Goal: Task Accomplishment & Management: Complete application form

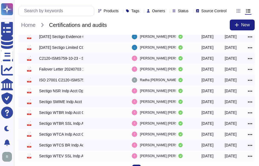
scroll to position [22, 0]
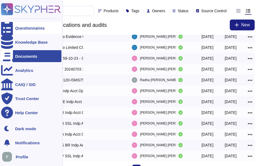
click at [33, 26] on div "Questionnaires" at bounding box center [30, 28] width 30 height 4
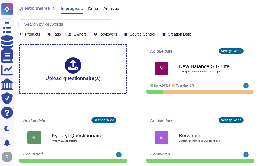
click at [88, 7] on span "Done" at bounding box center [93, 9] width 10 height 4
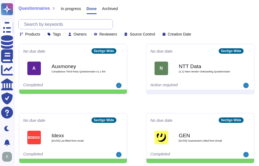
click at [62, 24] on input "text" at bounding box center [66, 24] width 91 height 9
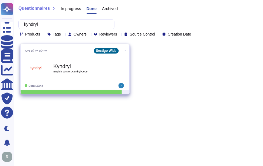
type input "kyndryl"
click at [91, 75] on div "Kyndryl English version.Kyndryl Copy" at bounding box center [80, 68] width 55 height 22
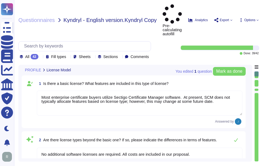
type textarea "Most enterprise certificate buyers utilize Sectigo Certificate Manager software…"
type textarea "No additional software licenses are required. All costs are included in our pro…"
type textarea "Your enterprise representative will provide these details."
type textarea "The proposed solution maintains a Service Level Agreement (SLA) that targets 99…"
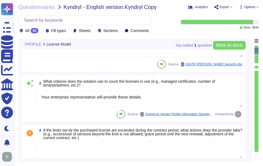
type textarea "Support levels do vary depending on the purchased license. The Service Level Ag…"
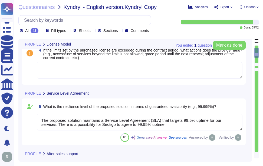
scroll to position [163, 0]
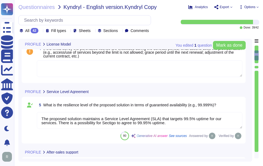
type textarea "Yes, 24/7 support is available for issues related to the solution, depending on…"
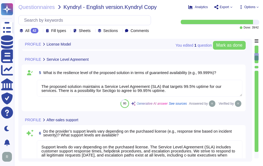
scroll to position [217, 0]
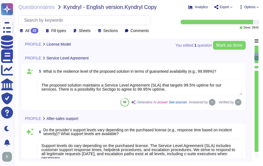
type textarea "No additional software licenses are required. All costs are included in our pro…"
type textarea "Your enterprise representative will provide these details."
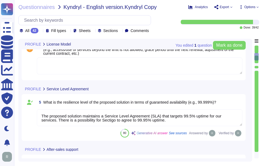
scroll to position [163, 0]
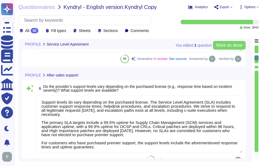
type textarea "Currently, we are unable to provide a clear product roadmap that includes adher…"
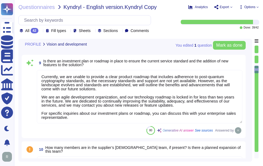
type textarea "Yes, the provider is active in the market through the deployment of PKI and Cer…"
type textarea "Yes, Sectigo complies fully with the General Data Protection Regulation (GDPR) …"
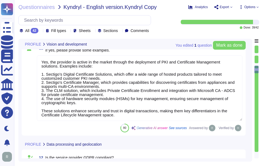
scroll to position [650, 0]
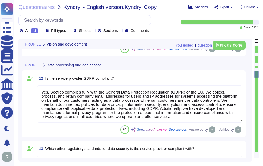
type textarea "Our organization is compliant with the following regulatory standards for data …"
type textarea "Customers have the option of using our Google Cloud instance, in which all cust…"
type textarea "The security of the data collected by the solution is ensured through a compreh…"
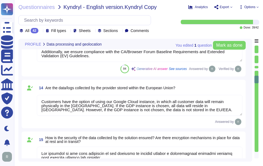
scroll to position [786, 0]
type textarea "The retention period for the information stored by the solution is not fixed an…"
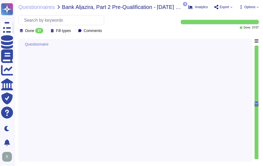
type textarea "Company Name: Sectigo Industry: Digital certificates and automated Certificate …"
type textarea "Please refer the attachment"
type textarea "N/A"
type textarea "We are privately held and do not share this information."
type textarea "Your Enterprise Sales representative will share the recent SOC 2 report."
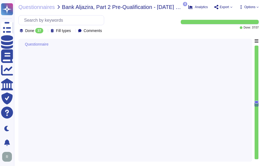
type textarea "Your Enterprise Sales representative will share."
type textarea "We are a privately held entity and do not disclose this information"
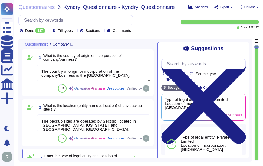
type textarea "The country of origin or incorporation of the company/business is the [GEOGRAPH…"
type textarea "The backup sites are operated by Sectigo, located in [GEOGRAPHIC_DATA], [US_STA…"
type textarea "Type of legal entity: Private Limited Location of incorporation: [GEOGRAPHIC_DA…"
type textarea "The company has been in business for more than 25 years."
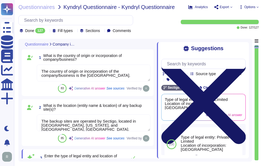
click at [244, 50] on icon at bounding box center [204, 101] width 85 height 113
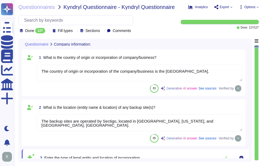
type textarea "The assessment is conducted for the entire company, covering all functional are…"
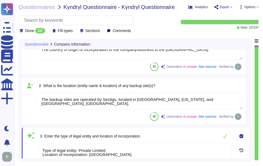
type textarea "The name of the product being provided by the vendor is "Sectigo Certificate Ma…"
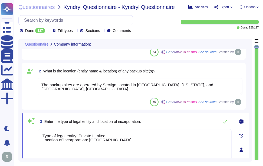
scroll to position [27, 0]
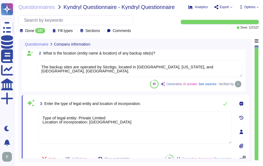
type textarea "The name of the product being provided by the vendor is "Sectigo Certificate Ma…"
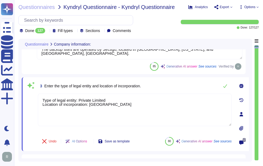
scroll to position [81, 0]
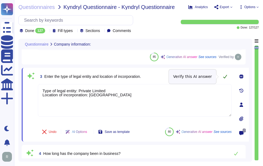
click at [224, 75] on icon at bounding box center [225, 76] width 4 height 4
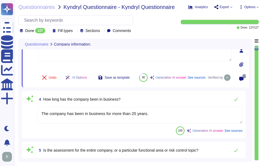
type textarea "Sectigo offers a range of digital identity solutions aimed at enhancing securit…"
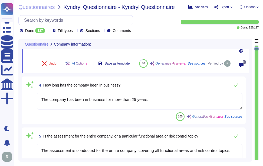
scroll to position [163, 0]
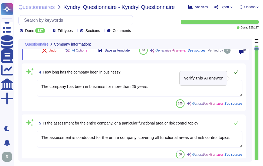
click at [234, 74] on icon at bounding box center [236, 72] width 4 height 4
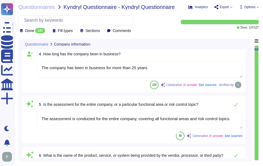
scroll to position [190, 0]
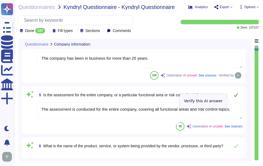
click at [236, 97] on icon at bounding box center [236, 95] width 4 height 4
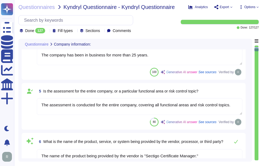
type textarea "The important publicly facing URLs in scope for the assessment include ([DOMAIN…"
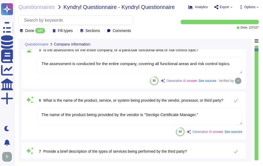
scroll to position [244, 0]
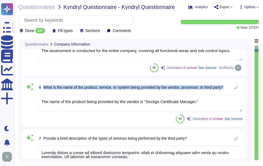
drag, startPoint x: 44, startPoint y: 90, endPoint x: 65, endPoint y: 98, distance: 22.7
click at [65, 93] on div "6 What is the name of the product, service, or system being provided by the ven…" at bounding box center [140, 87] width 206 height 11
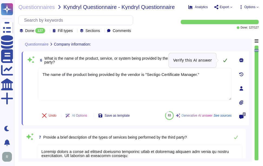
click at [225, 60] on icon at bounding box center [225, 60] width 4 height 4
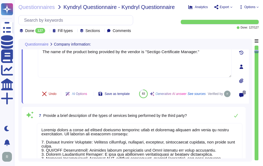
type textarea "No, the products, services, or systems do not require system to system integrat…"
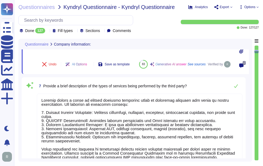
scroll to position [298, 0]
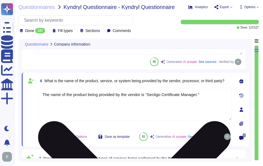
type textarea "Type of legal entity: Private Limited Location of incorporation: [GEOGRAPHIC_DA…"
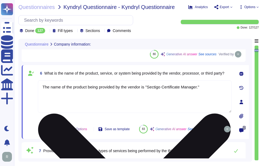
scroll to position [244, 0]
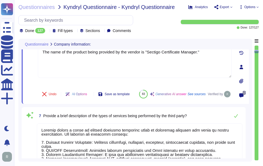
type textarea "No, the products, services, or systems do not require system to system integrat…"
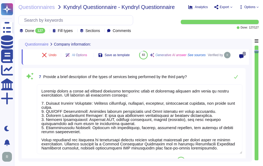
type textarea "Yes, the products, services, or systems include a classification of personally …"
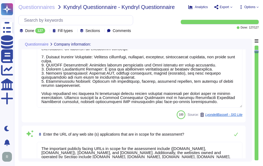
scroll to position [352, 0]
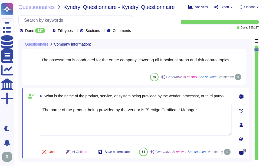
type textarea "The backup sites are operated by Sectigo, located in [GEOGRAPHIC_DATA], [US_STA…"
type textarea "Type of legal entity: Private Limited Location of incorporation: [GEOGRAPHIC_DA…"
type textarea "The company has been in business for more than 25 years."
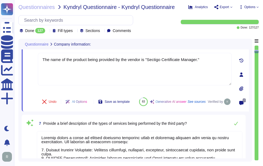
scroll to position [262, 0]
type textarea "No, the products, services, or systems do not require system to system integrat…"
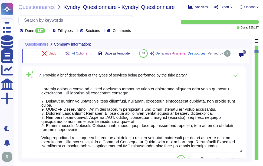
scroll to position [316, 0]
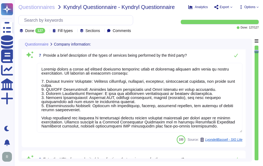
type textarea "Yes, the products, services, or systems include a classification of personally …"
click at [234, 57] on icon at bounding box center [236, 55] width 4 height 4
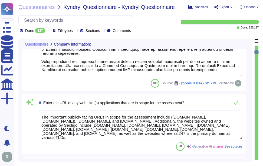
type textarea "Yes, we provide technology and software applications. Our services include a So…"
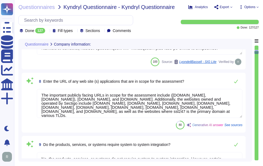
scroll to position [397, 0]
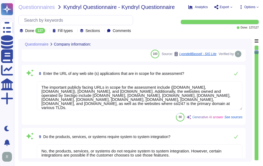
drag, startPoint x: 148, startPoint y: 96, endPoint x: 159, endPoint y: 115, distance: 21.6
click at [159, 110] on textarea "The important publicly facing URLs in scope for the assessment include ([DOMAIN…" at bounding box center [140, 95] width 206 height 29
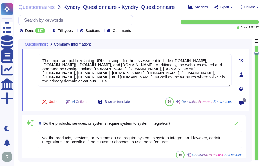
type textarea "The technology or software being provided is categorized as Software as a Servi…"
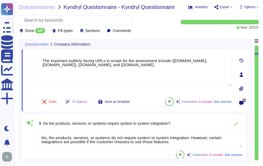
drag, startPoint x: 75, startPoint y: 65, endPoint x: 27, endPoint y: 59, distance: 48.6
click at [27, 59] on div "8 Enter the URL of any web site (s) applications that are in scope for the asse…" at bounding box center [129, 74] width 206 height 67
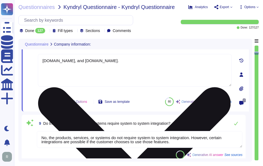
click at [75, 60] on textarea "[DOMAIN_NAME], and [DOMAIN_NAME]." at bounding box center [135, 70] width 194 height 33
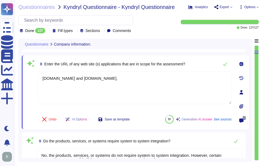
scroll to position [370, 0]
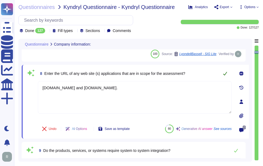
type textarea "[DOMAIN_NAME] and [DOMAIN_NAME]."
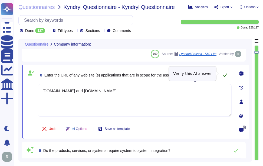
click at [226, 74] on icon at bounding box center [225, 75] width 4 height 4
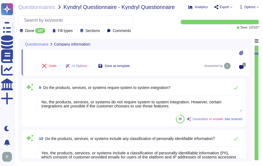
scroll to position [424, 0]
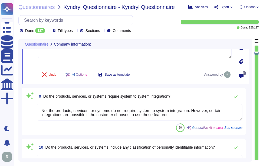
click at [43, 94] on span "9 Do the products, services, or systems require system to system integration?" at bounding box center [104, 96] width 134 height 10
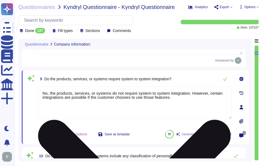
type textarea "The technology or software being provided is categorized as Software as a Servi…"
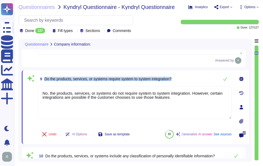
drag, startPoint x: 44, startPoint y: 77, endPoint x: 195, endPoint y: 78, distance: 150.4
click at [195, 78] on div "9 Do the products, services, or systems require system to system integration?" at bounding box center [135, 78] width 194 height 11
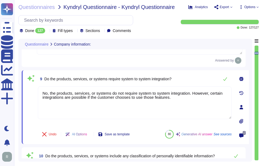
drag, startPoint x: 172, startPoint y: 102, endPoint x: 34, endPoint y: 93, distance: 138.2
click at [34, 93] on div "9 Do the products, services, or systems require system to system integration? N…" at bounding box center [129, 106] width 206 height 67
paste textarea "Please refer the KB -[URL][DOMAIN_NAME]."
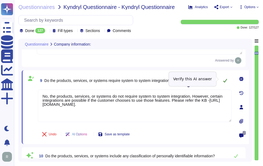
click at [225, 79] on icon at bounding box center [226, 81] width 4 height 4
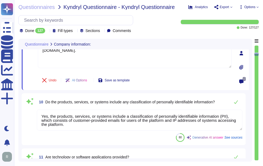
scroll to position [479, 0]
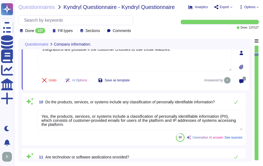
type textarea "No, the products, services, or systems do not require system to system integrat…"
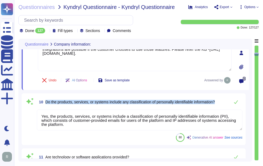
drag, startPoint x: 46, startPoint y: 102, endPoint x: 227, endPoint y: 107, distance: 181.6
click at [227, 107] on div "10 Do the products, services, or systems include any classification of personal…" at bounding box center [140, 101] width 206 height 11
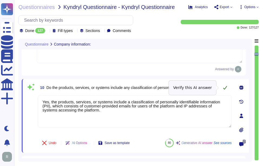
click at [225, 88] on icon at bounding box center [225, 87] width 4 height 4
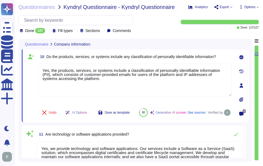
type textarea "Yes, the assessment includes cloud hosting services, specifically the productio…"
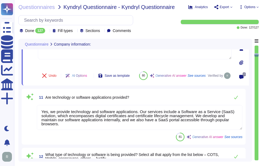
scroll to position [560, 0]
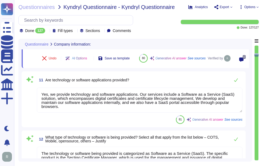
type textarea "The service hosting models provided as part of this service include: - Cloud ho…"
drag, startPoint x: 46, startPoint y: 86, endPoint x: 146, endPoint y: 89, distance: 99.5
click at [146, 85] on div "11 Are technology or software applications provided?" at bounding box center [140, 80] width 206 height 11
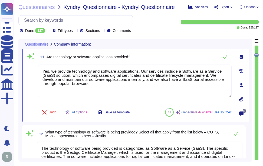
drag, startPoint x: 97, startPoint y: 86, endPoint x: 36, endPoint y: 70, distance: 62.8
click at [36, 70] on div "11 Are technology or software applications provided? Yes, we provide technology…" at bounding box center [129, 84] width 206 height 67
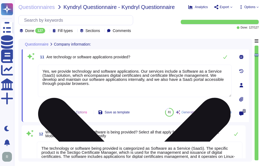
paste textarea "We offer a Software as a Service (SaaS) solution. Our Services include Digital …"
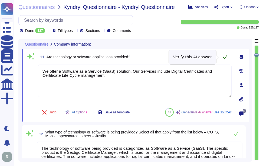
type textarea "We offer a Software as a Service (SaaS) solution. Our Services include Digital …"
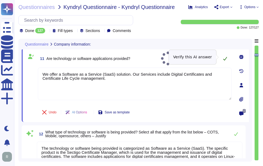
click at [227, 58] on icon at bounding box center [225, 58] width 4 height 4
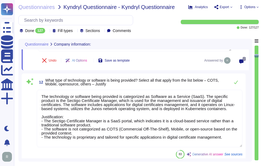
scroll to position [614, 0]
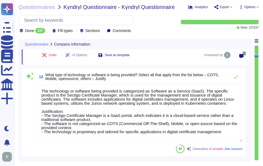
type textarea "The provided cloud deployment models are: 1. Public cloud - Software as a Servi…"
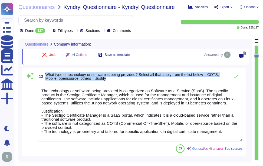
drag, startPoint x: 46, startPoint y: 73, endPoint x: 116, endPoint y: 79, distance: 71.0
click at [116, 79] on span "What type of technology or software is being provided? Select all that apply fr…" at bounding box center [137, 77] width 182 height 8
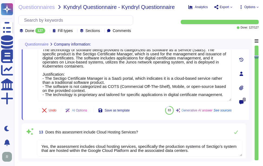
scroll to position [668, 0]
type textarea "The assessment was performed for the SCM platform and public CA operations. Spe…"
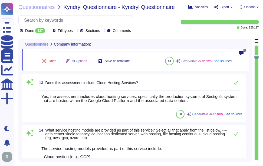
scroll to position [695, 0]
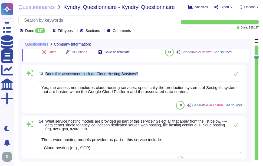
drag, startPoint x: 45, startPoint y: 74, endPoint x: 160, endPoint y: 74, distance: 114.6
click at [160, 74] on div "13 Does this assessment include Cloud Hosting Services?" at bounding box center [140, 73] width 206 height 11
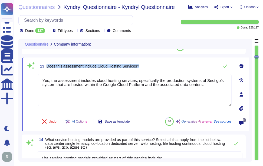
type textarea "The assessment was performed for the SCM platform and public CA operations. Spe…"
drag, startPoint x: 208, startPoint y: 85, endPoint x: 35, endPoint y: 73, distance: 173.3
click at [35, 73] on div "13 Does this assessment include Cloud Hosting Services? Yes, the assessment inc…" at bounding box center [129, 94] width 206 height 67
paste textarea "The product offers two cloud options: an instance hosted in Google Cloud Platfo…"
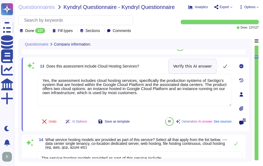
type textarea "Yes, the assessment includes cloud hosting services, specifically the productio…"
click at [226, 66] on icon at bounding box center [225, 66] width 4 height 4
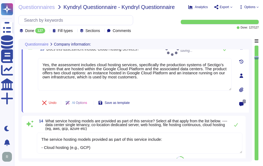
type textarea "We undergo annual WebTrust, ETSI, SOC 2, and ISO 27001 audits, which are recogn…"
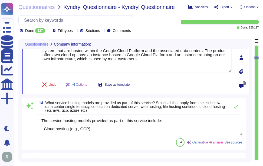
scroll to position [750, 0]
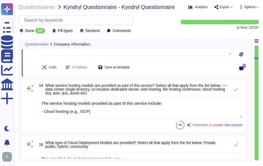
type textarea "Yes, the assessment includes cloud hosting services, specifically the productio…"
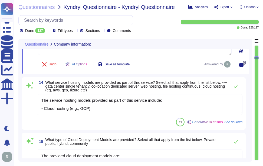
type textarea "We undergo annual WebTrust, ETSI, SOC 2, and ISO 27001 audits, which are recogn…"
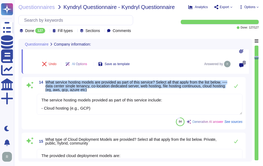
drag, startPoint x: 46, startPoint y: 81, endPoint x: 111, endPoint y: 90, distance: 65.9
click at [111, 90] on span "What service hosting models are provided as part of this service? Select all th…" at bounding box center [137, 85] width 182 height 11
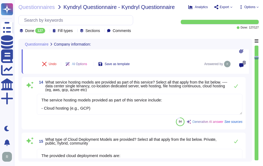
scroll to position [0, 0]
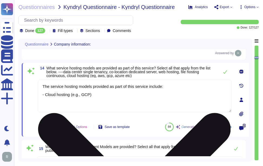
drag, startPoint x: 102, startPoint y: 100, endPoint x: 40, endPoint y: 84, distance: 63.6
click at [40, 84] on textarea "The service hosting models provided as part of this service include: - Cloud ho…" at bounding box center [135, 96] width 194 height 33
paste textarea "- Instance hosted in Google Cloud Platform - Instance running on our infrastruc…"
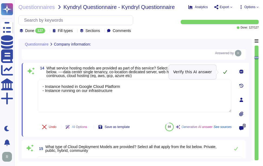
click at [226, 72] on icon at bounding box center [225, 72] width 4 height 4
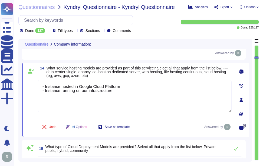
drag, startPoint x: 137, startPoint y: 92, endPoint x: 35, endPoint y: 85, distance: 102.7
click at [35, 85] on div "14 What service hosting models are provided as part of this service? Select all…" at bounding box center [129, 99] width 206 height 67
paste textarea "The service hosting models provided are Software as a Service (SaaS) hosted in …"
type textarea "The service hosting models provided are Software as a Service (SaaS) hosted in …"
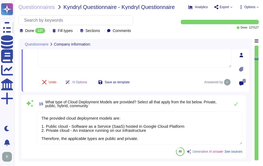
scroll to position [804, 0]
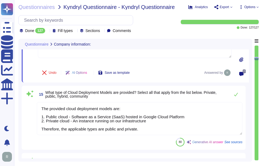
type textarea "Sectigo is committed to managing end-of-life (EOL) software effectively. Our po…"
type textarea "The service hosting models provided are Software as a Service (SaaS) hosted in …"
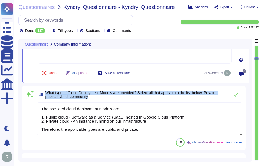
drag, startPoint x: 46, startPoint y: 91, endPoint x: 103, endPoint y: 98, distance: 57.3
click at [103, 98] on span "What type of Cloud Deployment Models are provided? Select all that apply from t…" at bounding box center [137, 95] width 182 height 8
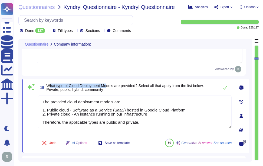
drag, startPoint x: 108, startPoint y: 82, endPoint x: 49, endPoint y: 78, distance: 59.5
click at [49, 83] on span "What type of Cloud Deployment Models are provided? Select all that apply from t…" at bounding box center [125, 87] width 157 height 8
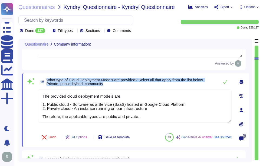
drag, startPoint x: 49, startPoint y: 78, endPoint x: 111, endPoint y: 88, distance: 63.5
click at [111, 88] on div "15 What type of Cloud Deployment Models are provided? Select all that apply fro…" at bounding box center [129, 109] width 206 height 67
